Goal: Navigation & Orientation: Find specific page/section

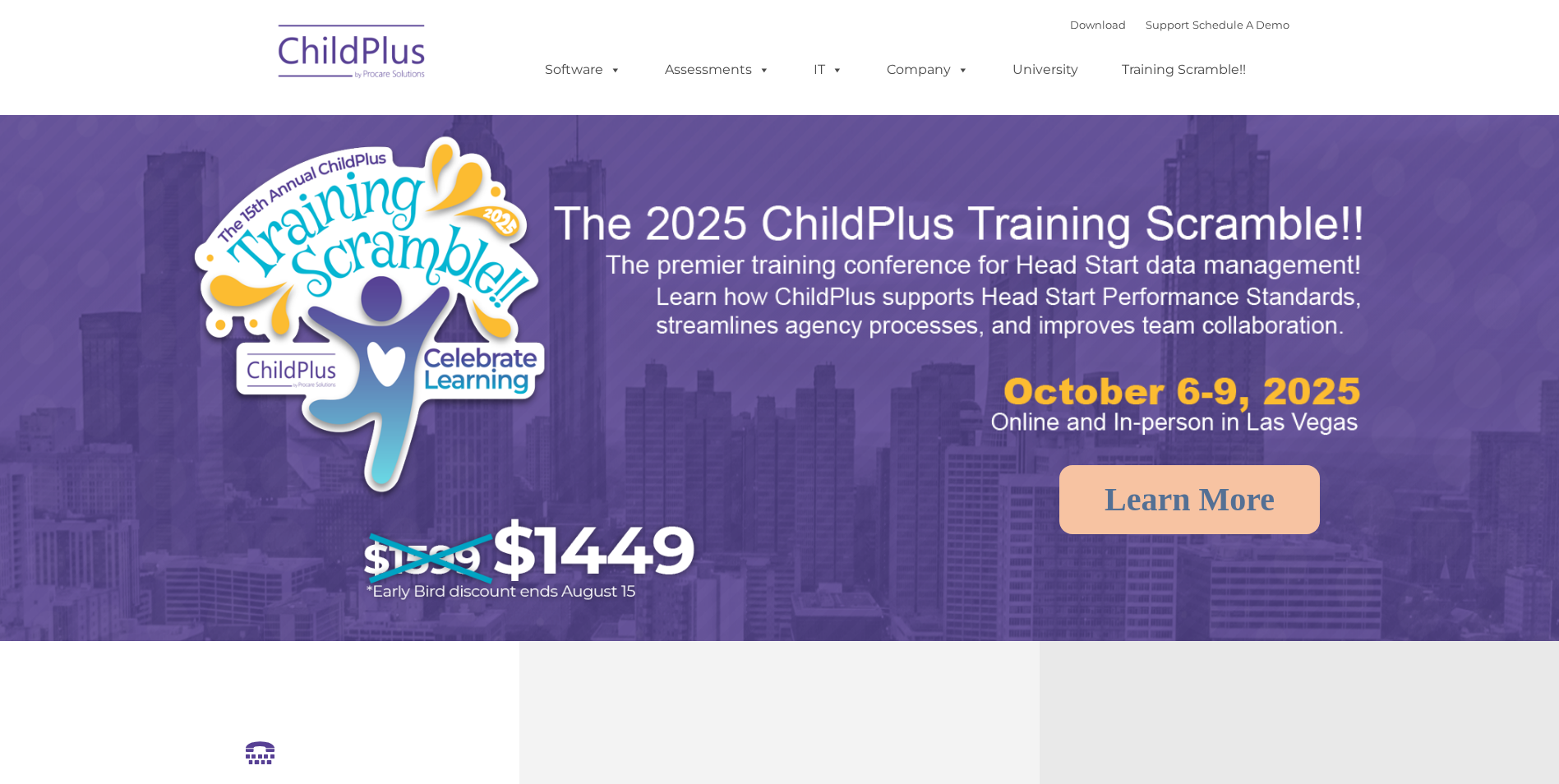
select select "MEDIUM"
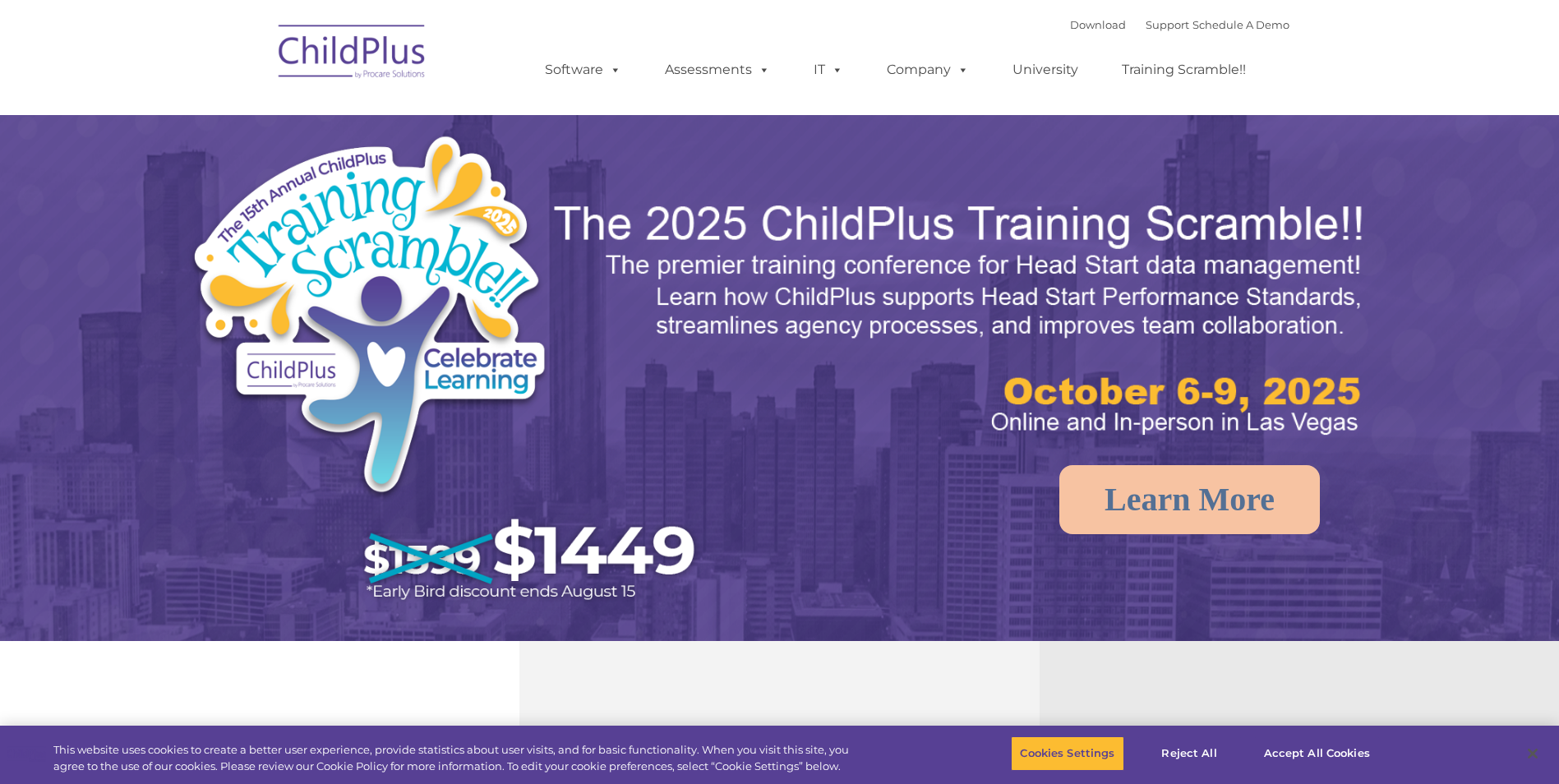
select select "MEDIUM"
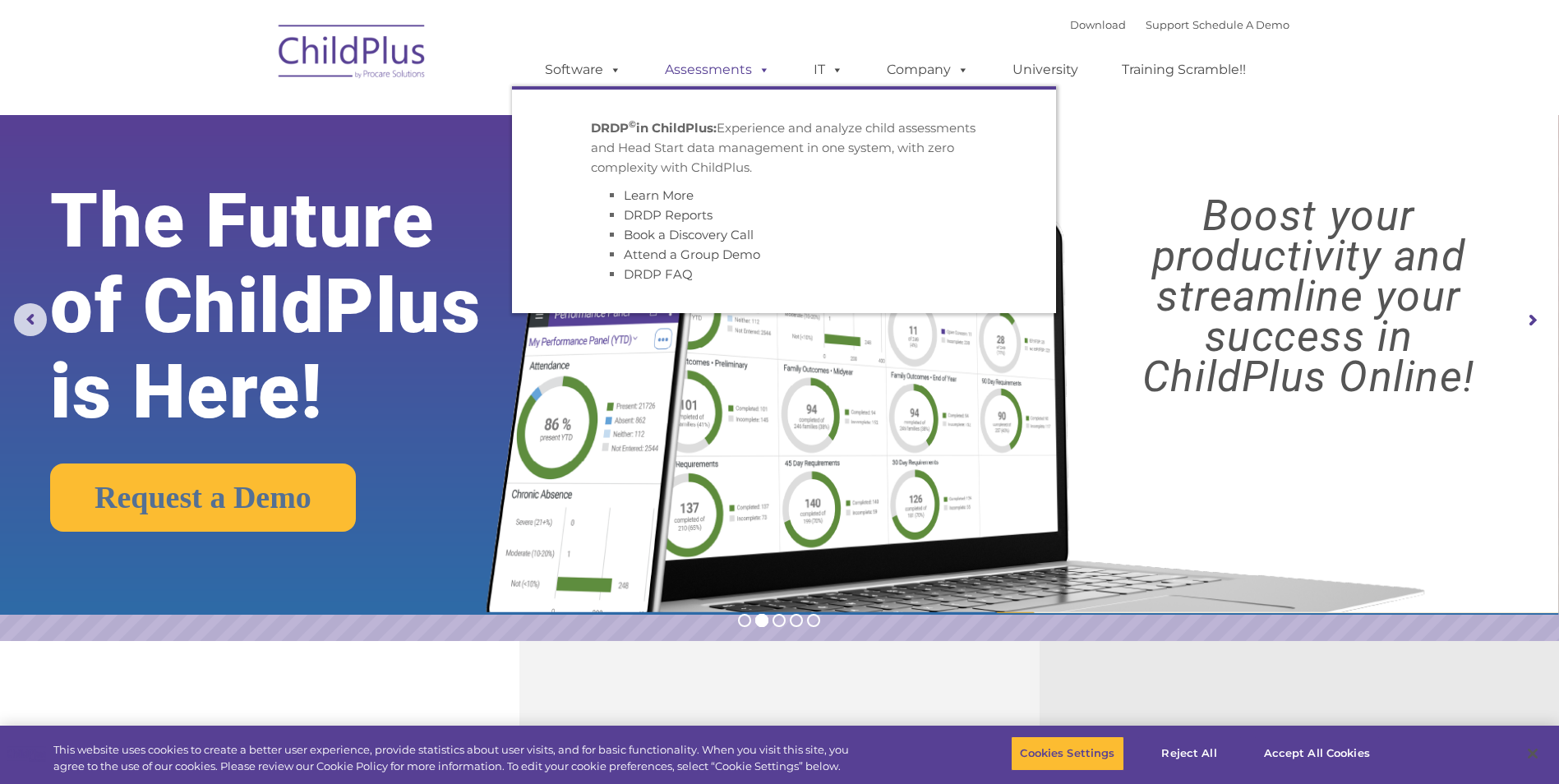
click at [762, 70] on span at bounding box center [760, 69] width 18 height 16
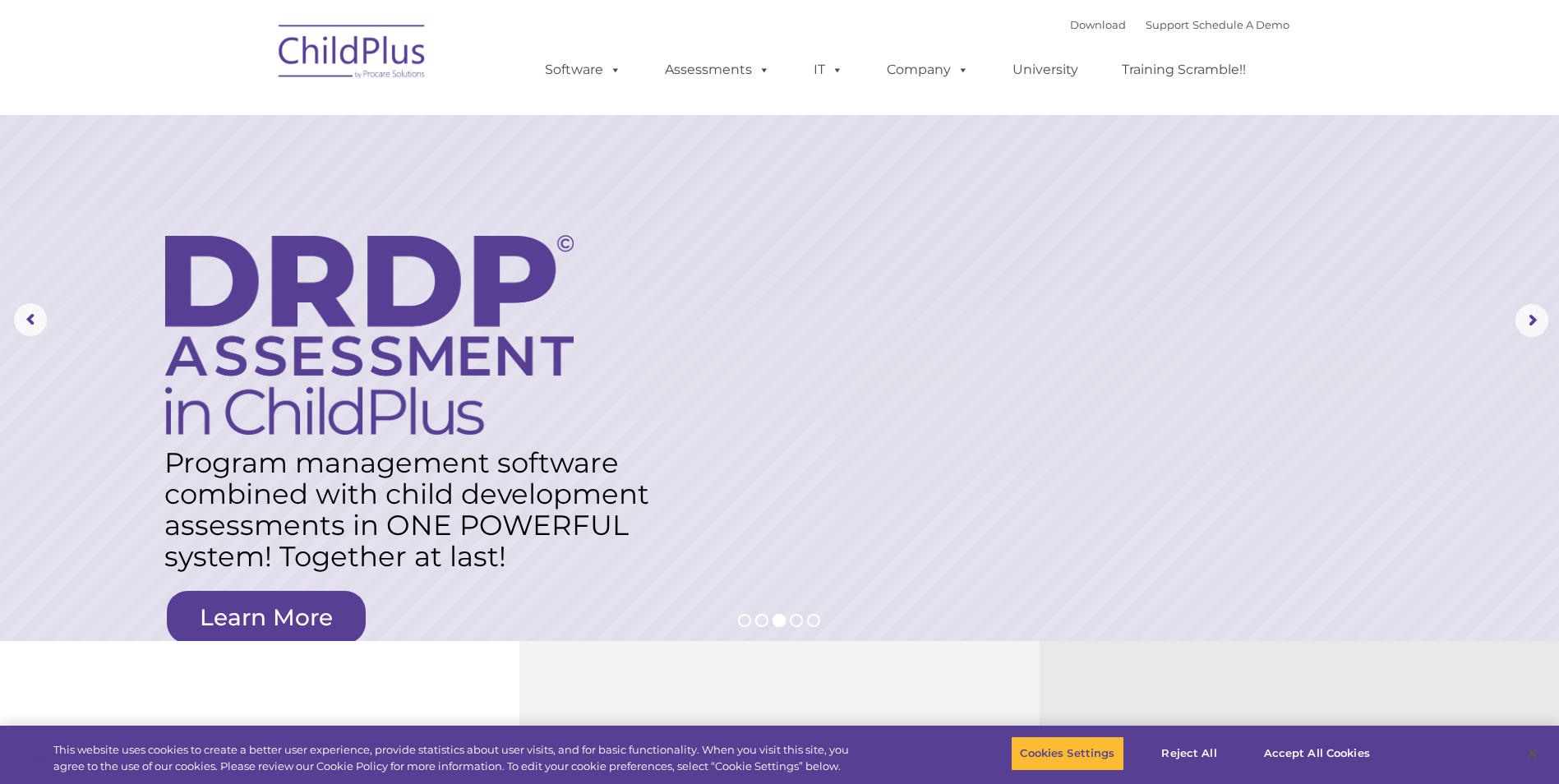
click at [1140, 639] on rs-layer at bounding box center [780, 320] width 1559 height 641
click at [1527, 315] on rs-arrow at bounding box center [1531, 320] width 32 height 32
